Goal: Task Accomplishment & Management: Complete application form

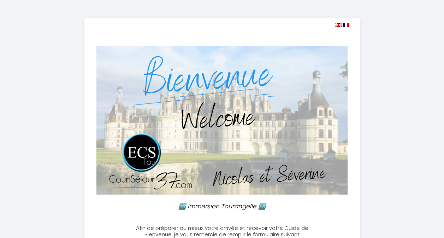
select select
click at [280, 125] on img at bounding box center [221, 120] width 251 height 149
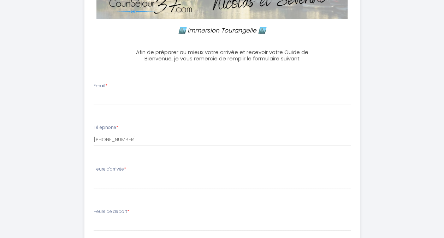
scroll to position [184, 0]
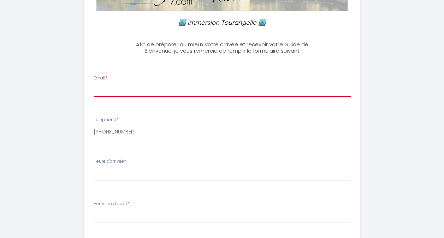
click at [210, 87] on input "Email *" at bounding box center [222, 90] width 257 height 13
type input "[EMAIL_ADDRESS][DOMAIN_NAME]"
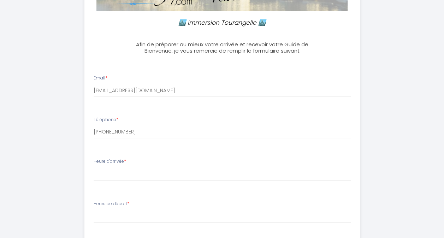
click at [132, 165] on div "Heure d'arrivée * 16:00 16:30 17:00 17:30 18:00 18:30 19:00 19:30 20:00 20:30 2…" at bounding box center [222, 169] width 257 height 23
click at [125, 162] on label "Heure d'arrivée *" at bounding box center [110, 161] width 32 height 7
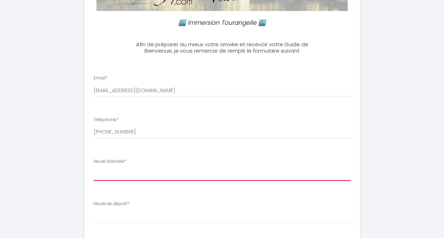
click at [101, 177] on select "16:00 16:30 17:00 17:30 18:00 18:30 19:00 19:30 20:00 20:30 21:00 21:30 22:00 2…" at bounding box center [222, 173] width 257 height 13
select select "19:00"
click at [94, 167] on select "16:00 16:30 17:00 17:30 18:00 18:30 19:00 19:30 20:00 20:30 21:00 21:30 22:00 2…" at bounding box center [222, 173] width 257 height 13
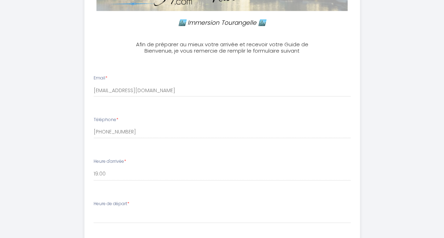
click at [101, 201] on label "Heure de départ *" at bounding box center [112, 204] width 36 height 7
click at [103, 205] on label "Heure de départ *" at bounding box center [112, 204] width 36 height 7
click at [104, 204] on label "Heure de départ *" at bounding box center [112, 204] width 36 height 7
click at [117, 202] on label "Heure de départ *" at bounding box center [112, 204] width 36 height 7
click at [128, 209] on div "Heure de départ * 00:00 00:30 01:00 01:30 02:00 02:30 03:00 03:30 04:00 04:30 0…" at bounding box center [222, 212] width 257 height 23
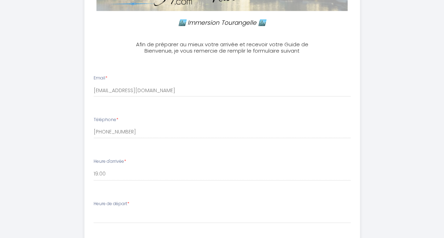
click at [126, 205] on label "Heure de départ *" at bounding box center [112, 204] width 36 height 7
click at [115, 223] on li "Heure de départ * 00:00 00:30 01:00 01:30 02:00 02:30 03:00 03:30 04:00 04:30 0…" at bounding box center [222, 215] width 275 height 38
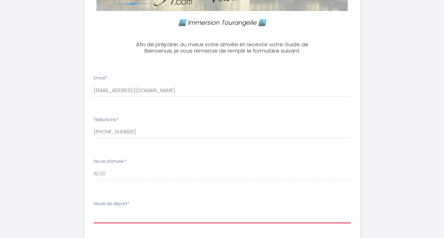
click at [101, 215] on select "00:00 00:30 01:00 01:30 02:00 02:30 03:00 03:30 04:00 04:30 05:00 05:30 06:00 0…" at bounding box center [222, 216] width 257 height 13
select select "10:00"
click at [94, 210] on select "00:00 00:30 01:00 01:30 02:00 02:30 03:00 03:30 04:00 04:30 05:00 05:30 06:00 0…" at bounding box center [222, 216] width 257 height 13
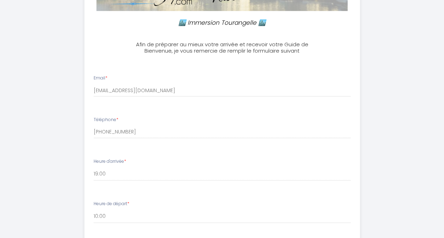
click at [285, 201] on div "Heure de départ * 00:00 00:30 01:00 01:30 02:00 02:30 03:00 03:30 04:00 04:30 0…" at bounding box center [222, 212] width 257 height 23
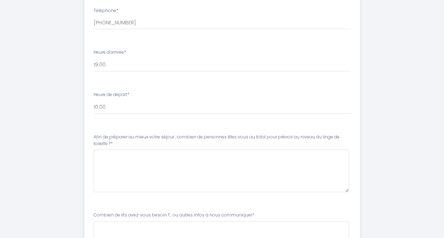
scroll to position [297, 0]
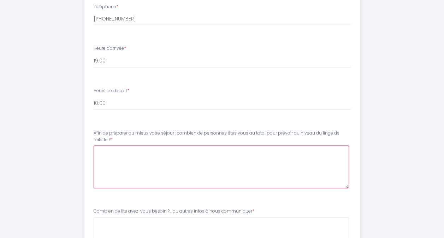
click at [250, 170] on \?4 at bounding box center [221, 166] width 255 height 43
type \?4 "n"
type \?4 "Bonsoir, Nous sommes deux. [GEOGRAPHIC_DATA]"
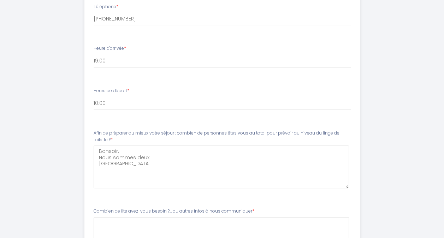
click at [269, 201] on ul "Email * [EMAIL_ADDRESS][DOMAIN_NAME] Téléphone * [PHONE_NUMBER] Heure d'arrivée…" at bounding box center [222, 114] width 284 height 322
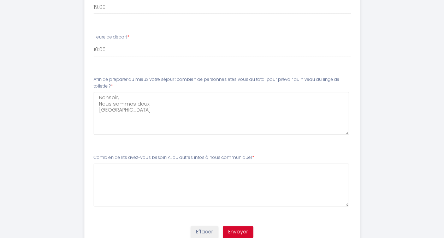
scroll to position [353, 0]
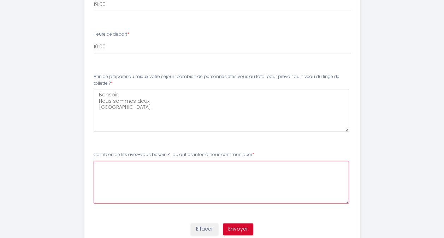
click at [251, 192] on communiquer5 at bounding box center [221, 182] width 255 height 43
type communiquer5 "2"
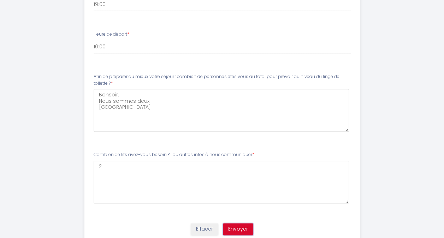
click at [242, 225] on button "Envoyer" at bounding box center [238, 229] width 30 height 12
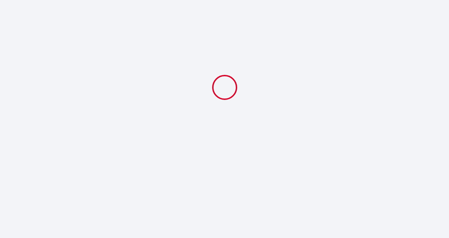
select select "19:00"
select select "10:00"
